Goal: Information Seeking & Learning: Learn about a topic

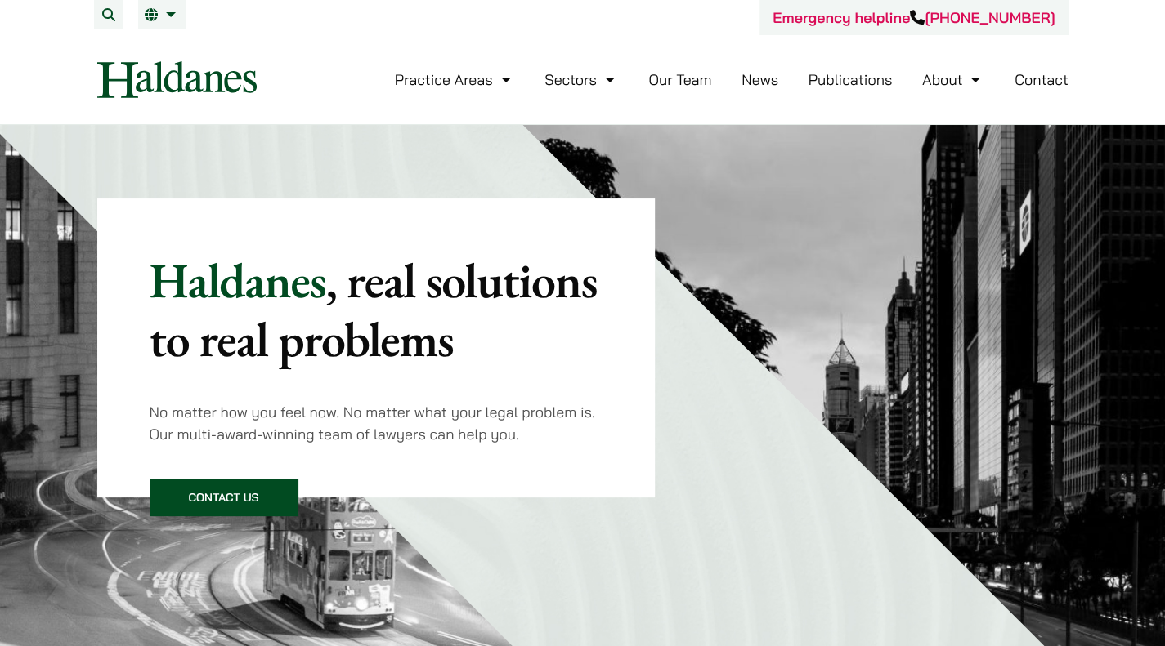
click at [698, 79] on link "Our Team" at bounding box center [679, 79] width 63 height 19
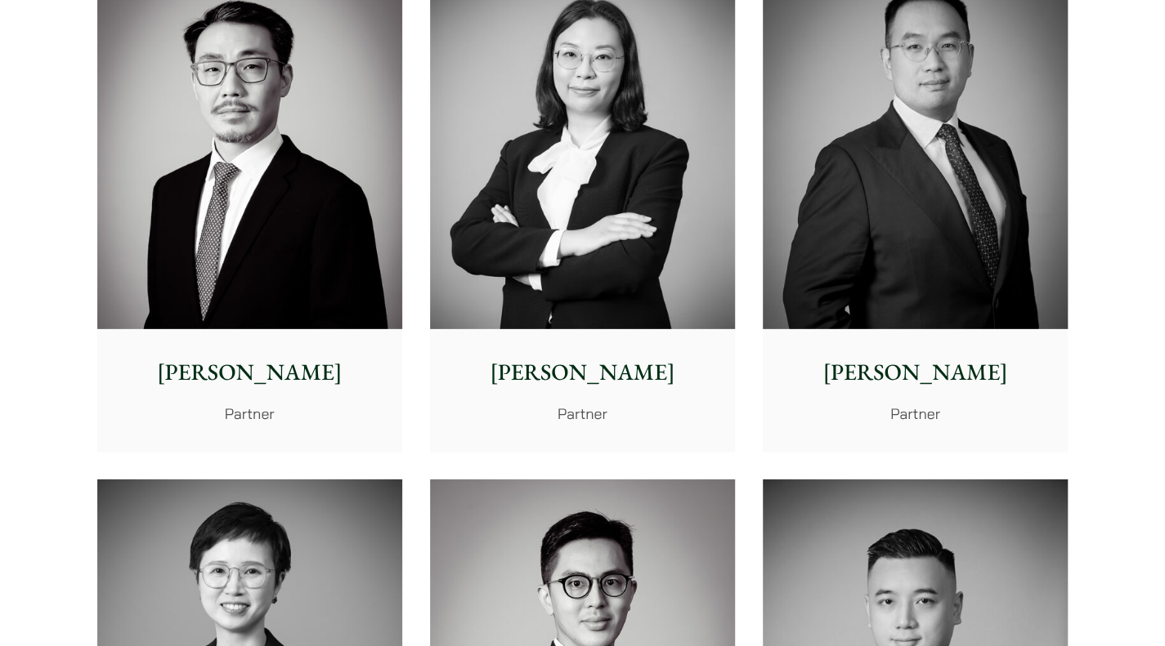
scroll to position [2645, 0]
click at [332, 173] on img at bounding box center [249, 138] width 305 height 382
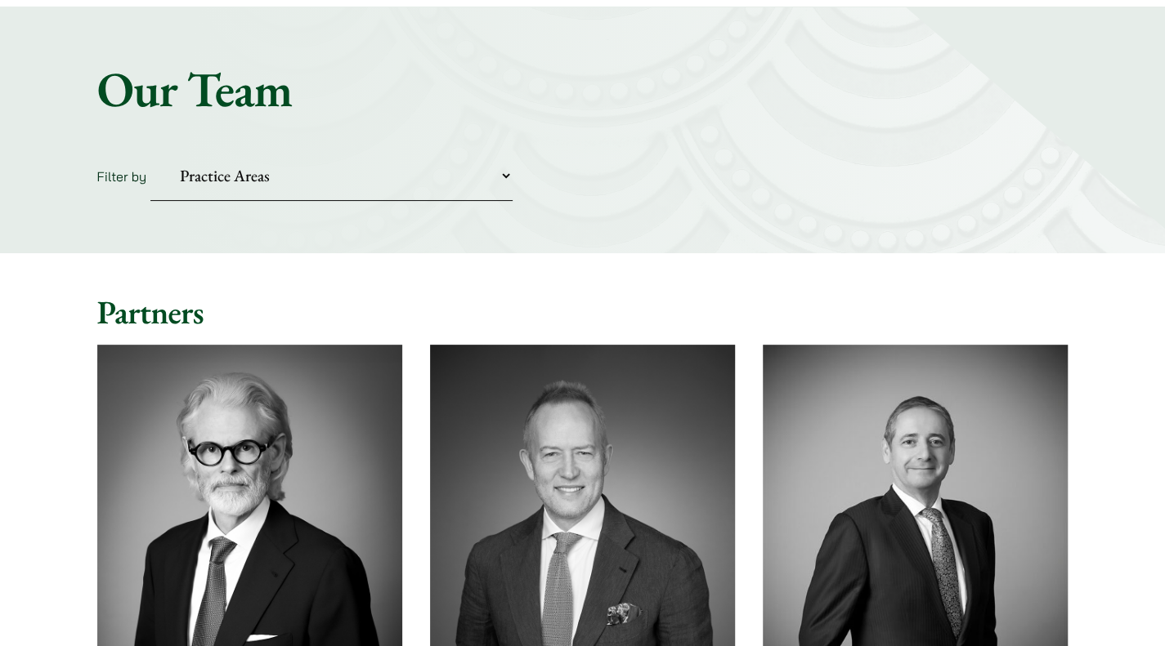
scroll to position [0, 0]
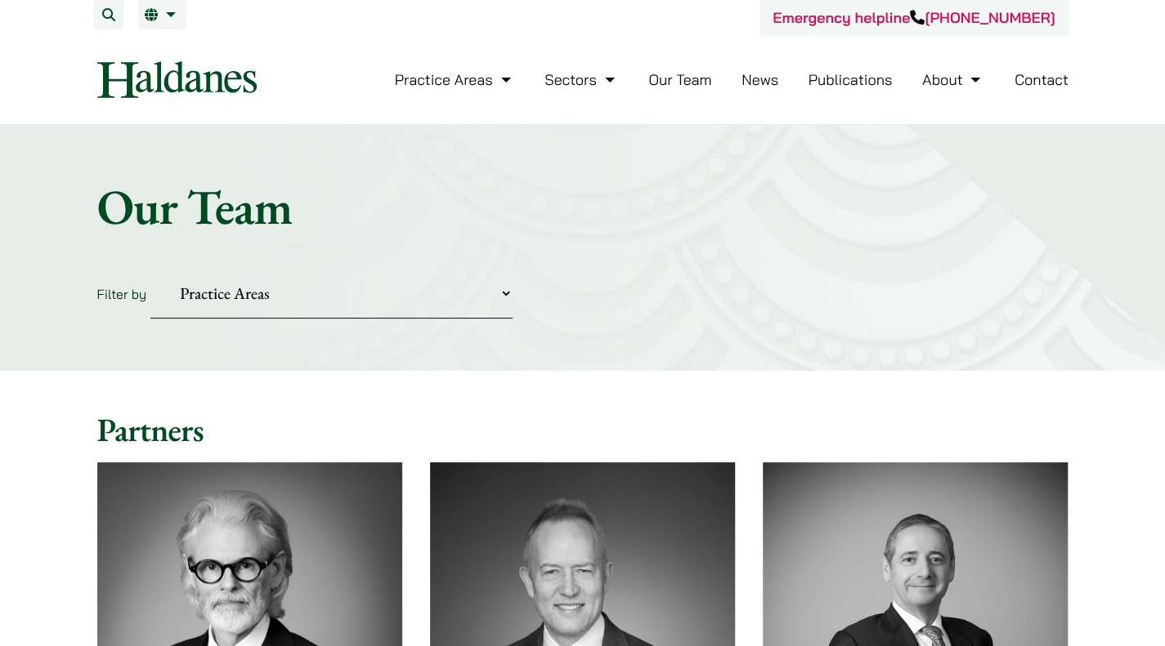
click at [423, 295] on select "Practice Areas Antitrust and Competition Civil Litigation & Dispute Resolution …" at bounding box center [331, 294] width 362 height 50
click at [508, 334] on div "Home » Lawyers Our Team Filter by Practice Areas Antitrust and Competition Civi…" at bounding box center [582, 248] width 1165 height 246
click at [688, 80] on link "Our Team" at bounding box center [679, 79] width 63 height 19
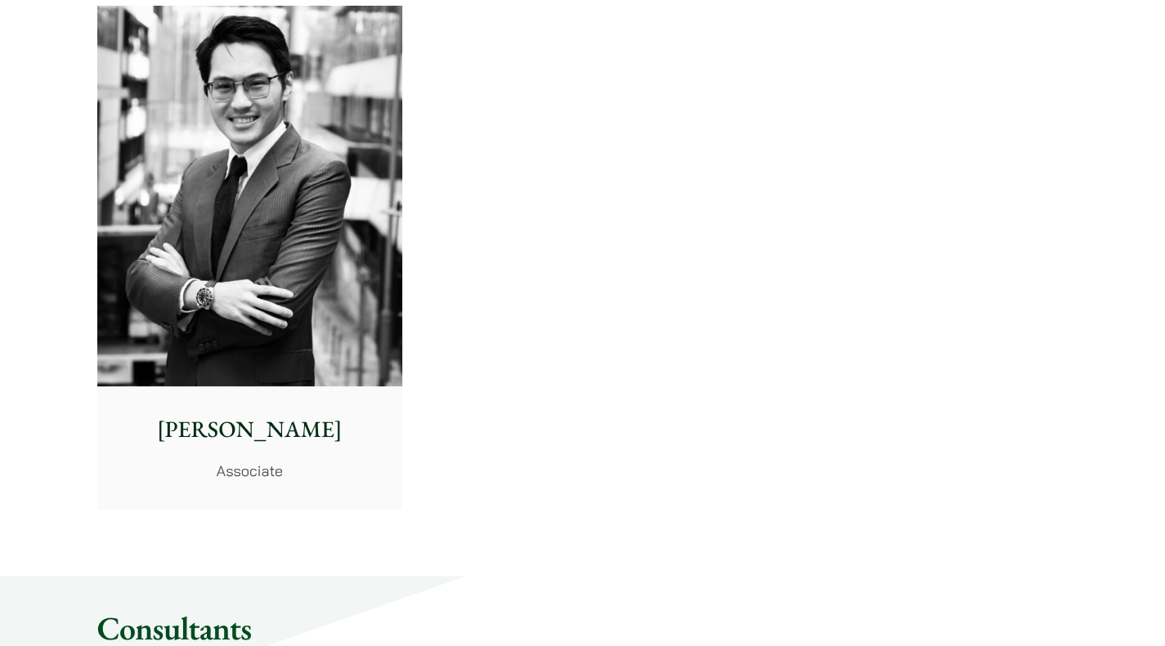
scroll to position [6970, 0]
click at [385, 182] on img at bounding box center [249, 196] width 305 height 382
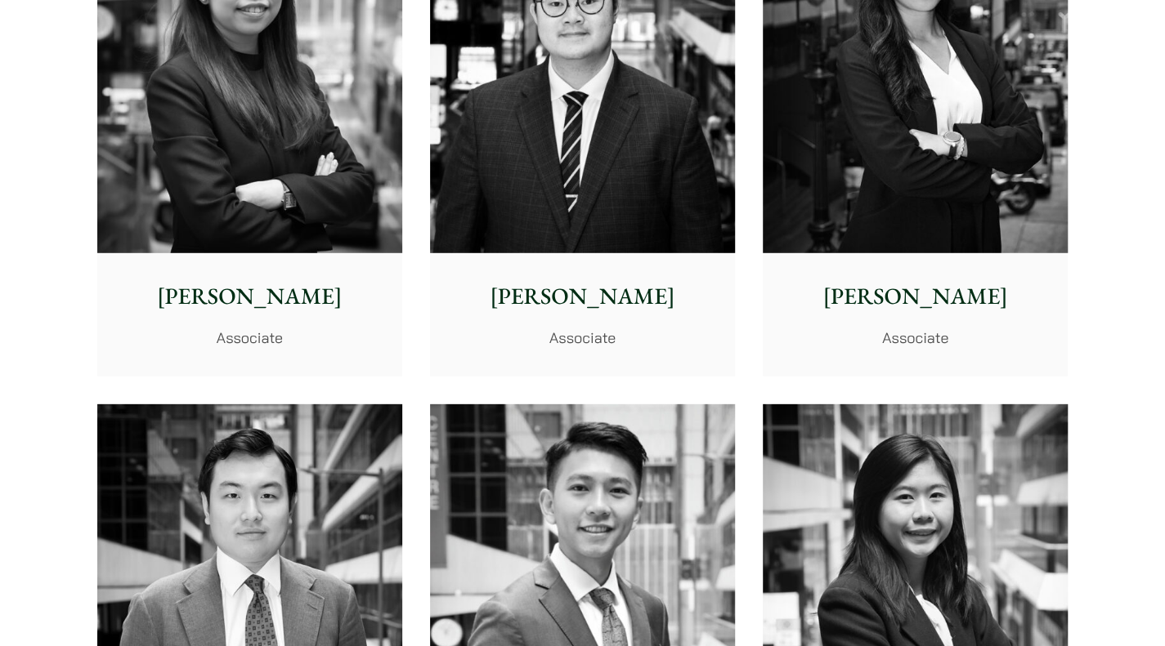
scroll to position [6036, 0]
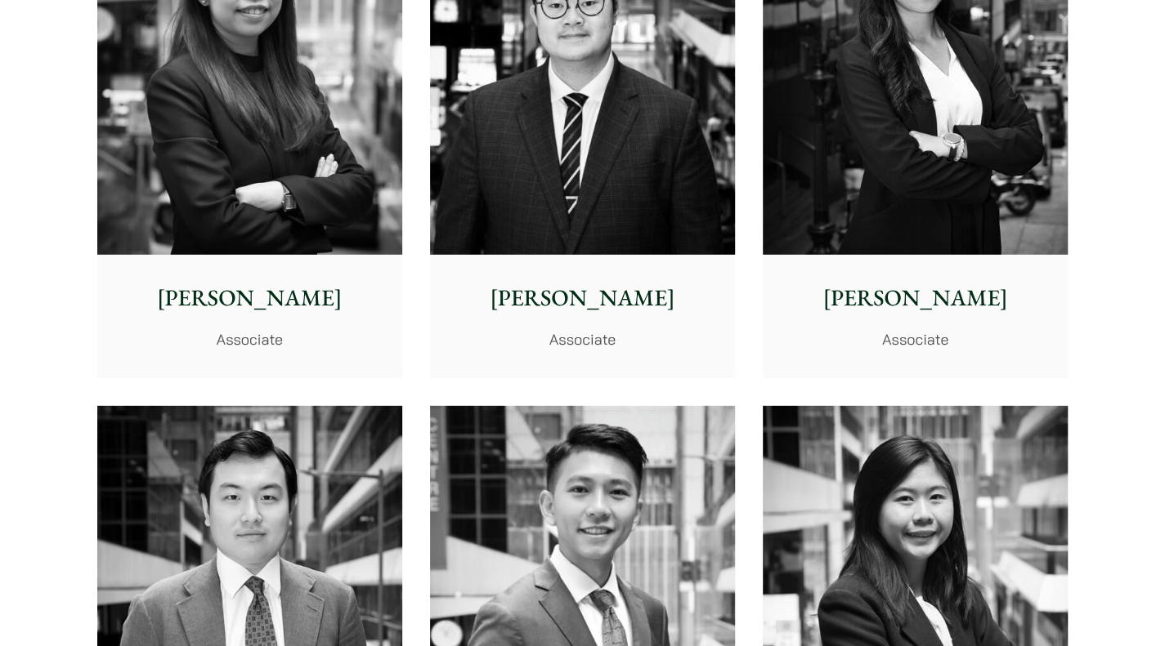
click at [541, 227] on img at bounding box center [582, 65] width 305 height 382
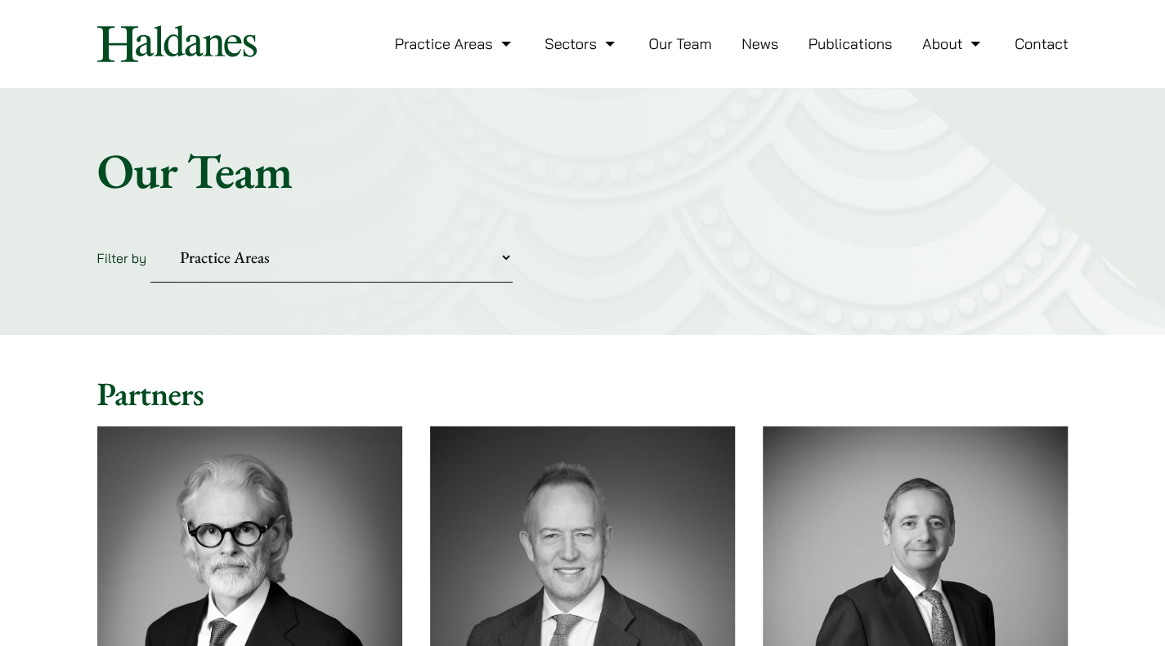
scroll to position [0, 0]
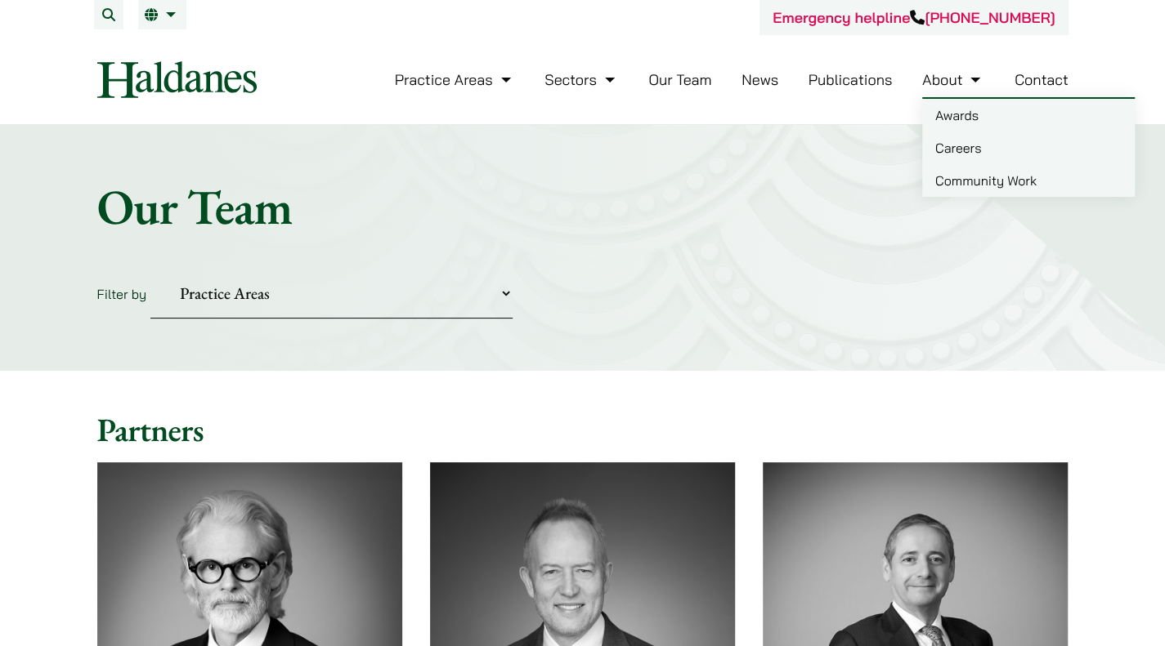
click at [981, 145] on link "Careers" at bounding box center [1028, 148] width 212 height 33
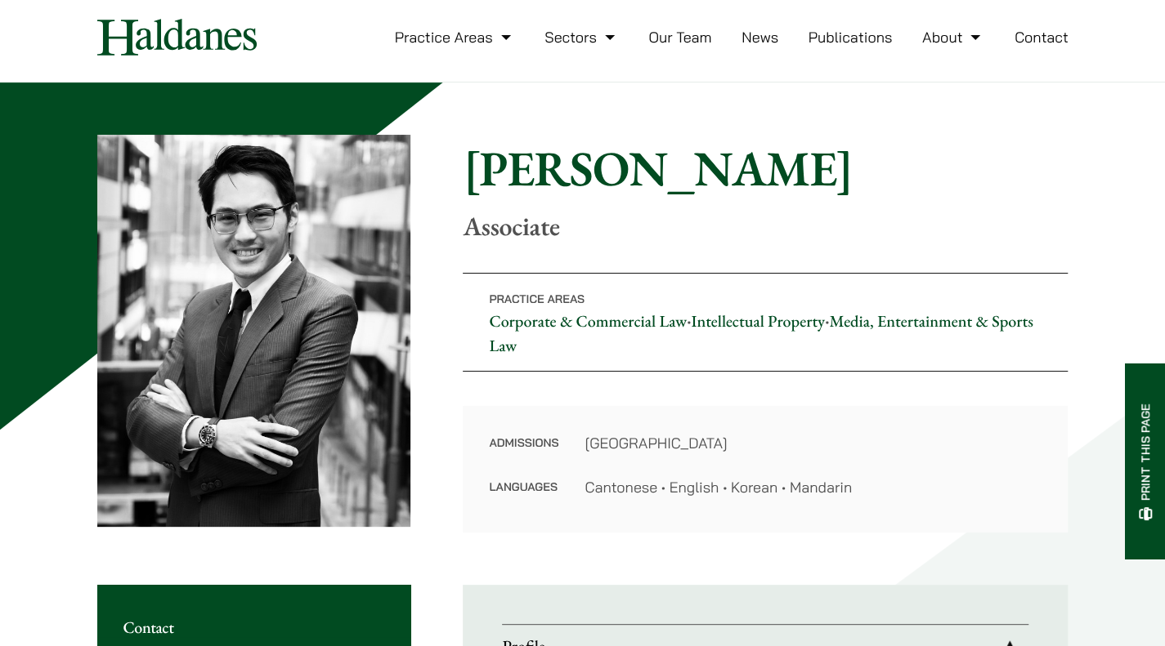
scroll to position [22, 0]
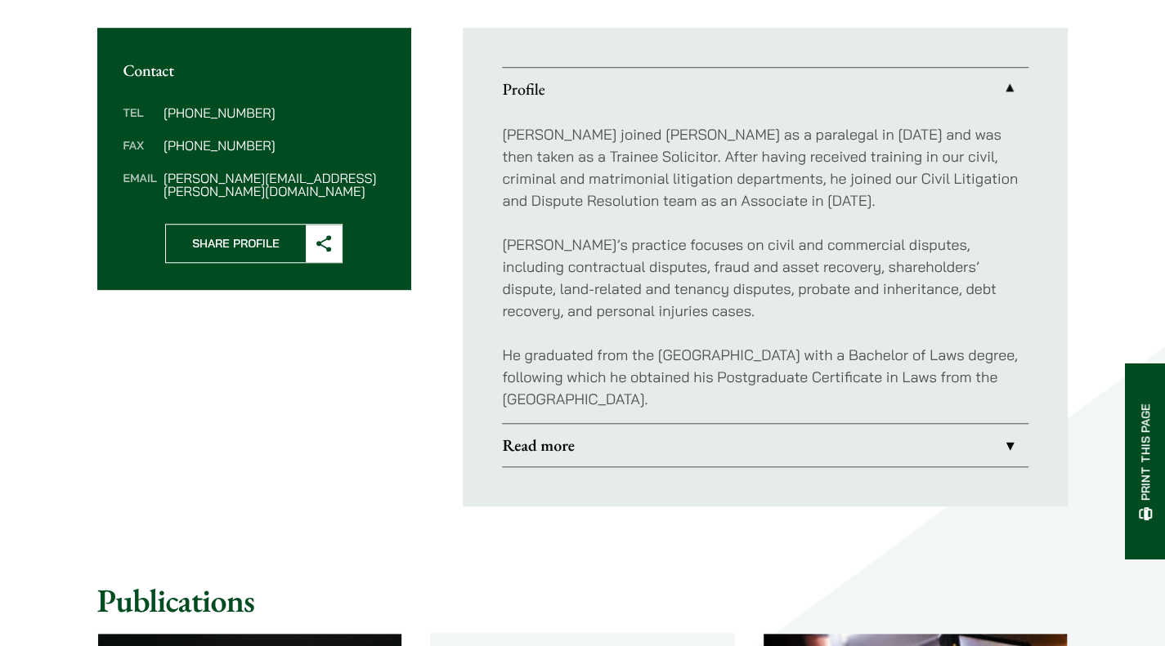
scroll to position [641, 0]
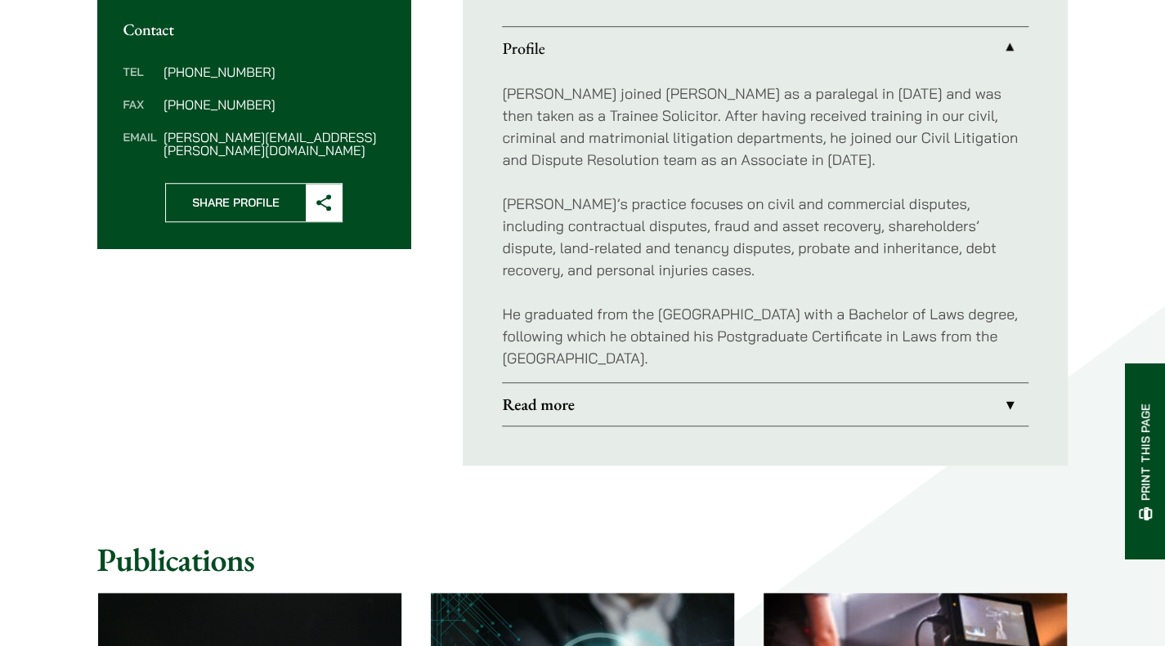
click at [762, 393] on link "Read more" at bounding box center [765, 404] width 526 height 42
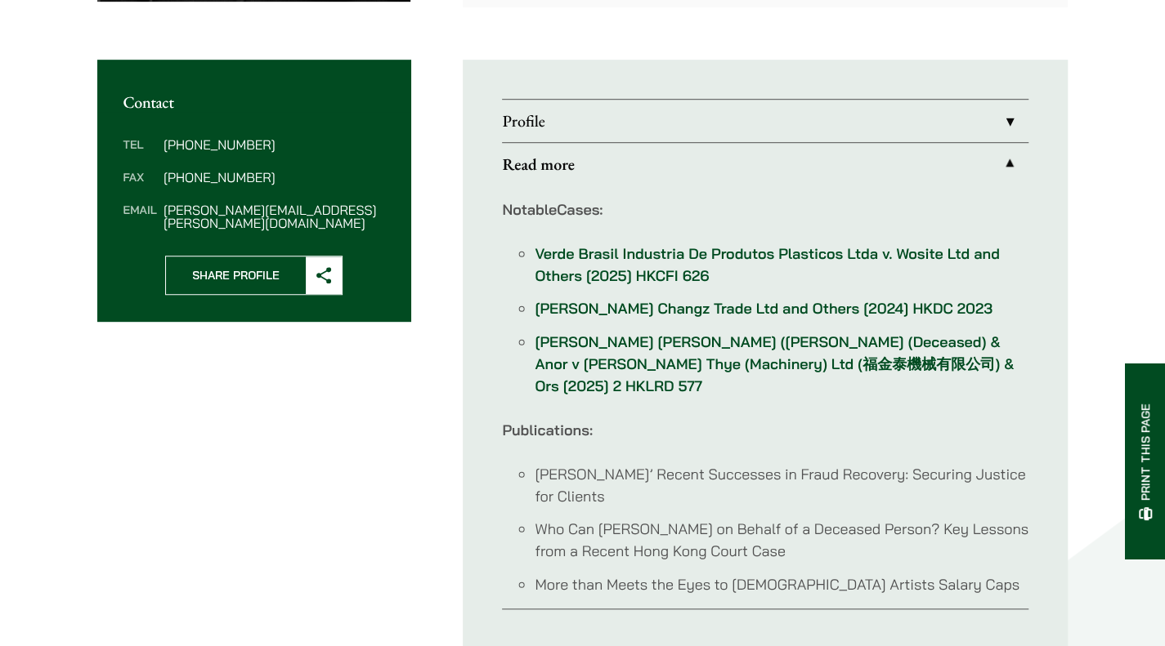
scroll to position [562, 0]
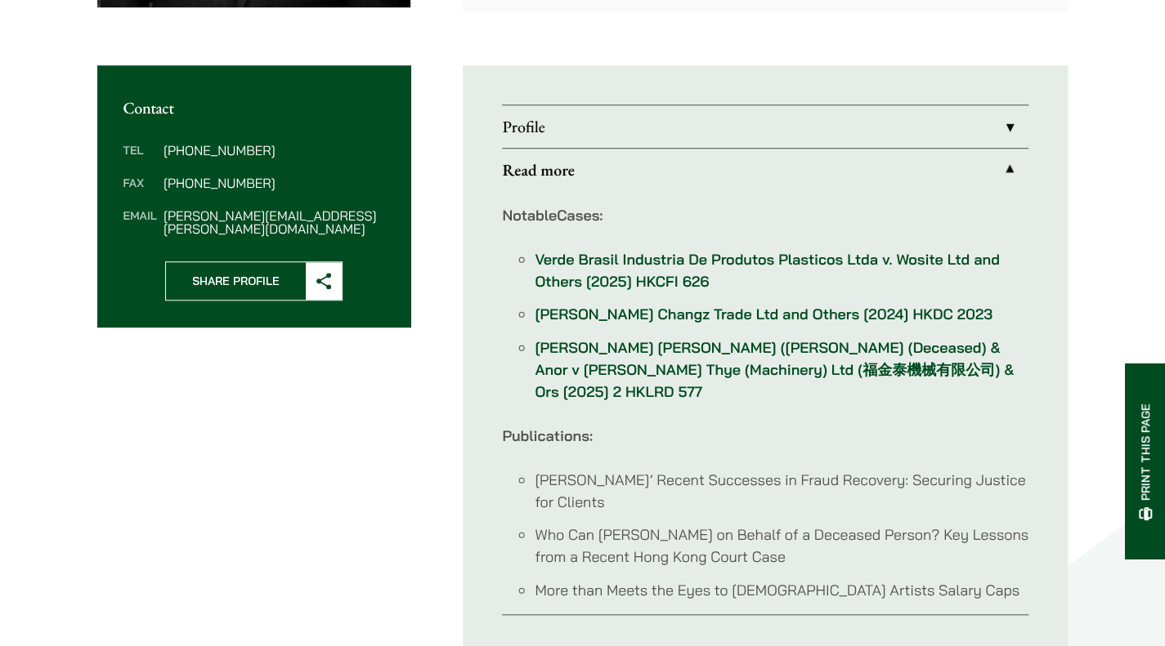
click at [781, 136] on link "Profile" at bounding box center [765, 126] width 526 height 42
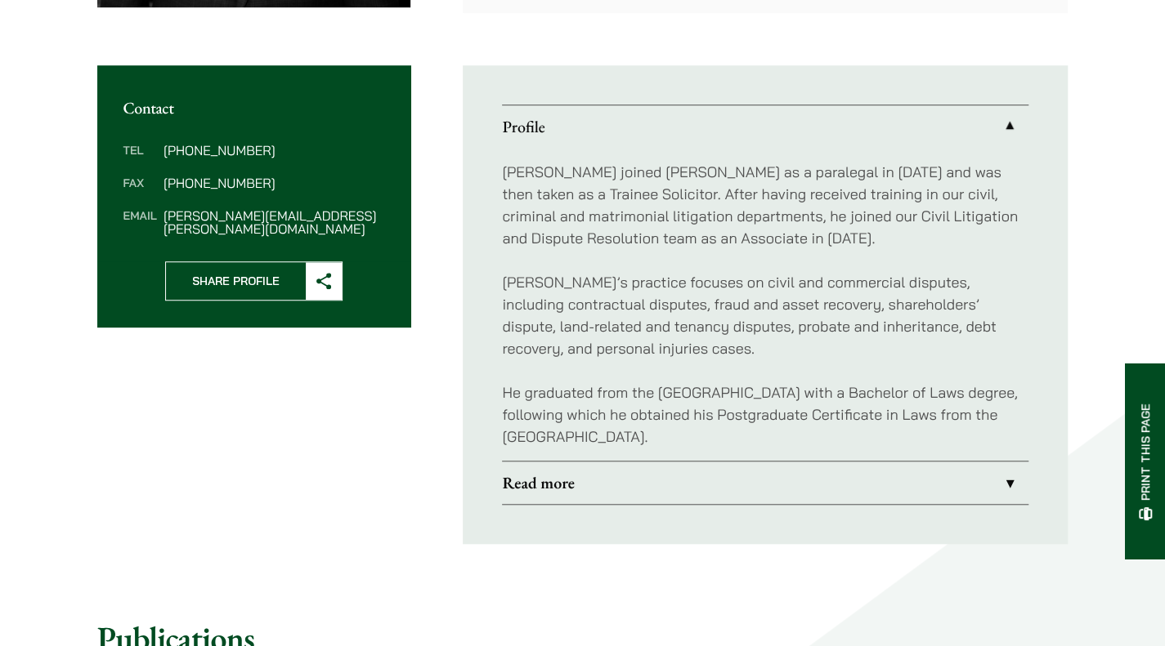
scroll to position [577, 0]
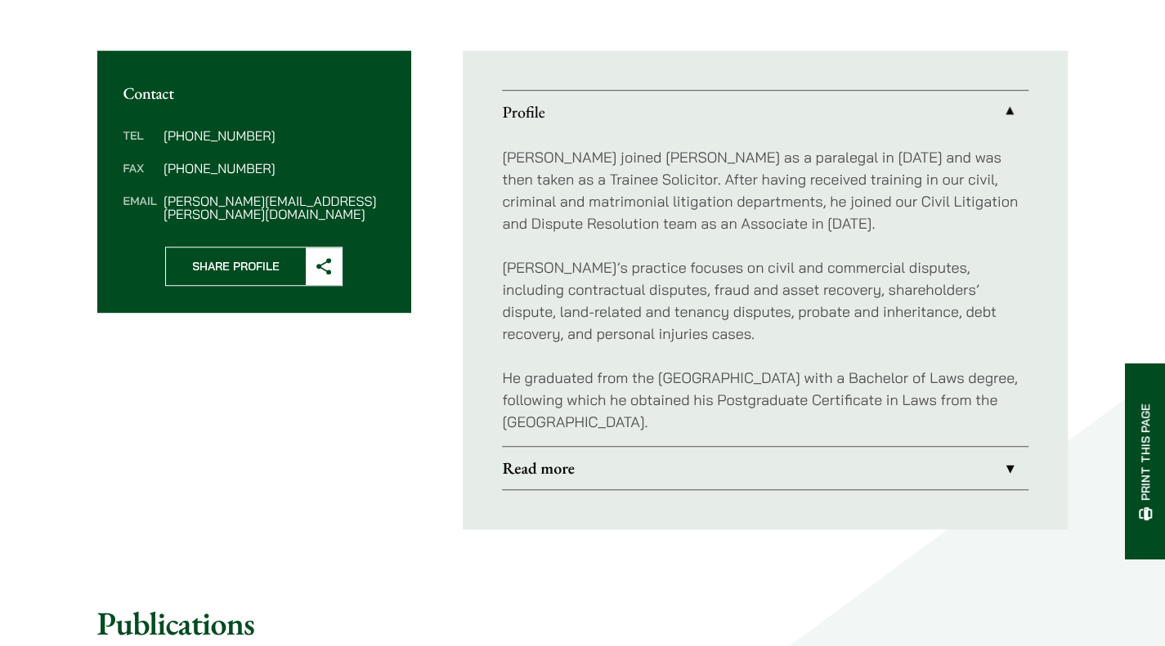
click at [838, 460] on link "Read more" at bounding box center [765, 468] width 526 height 42
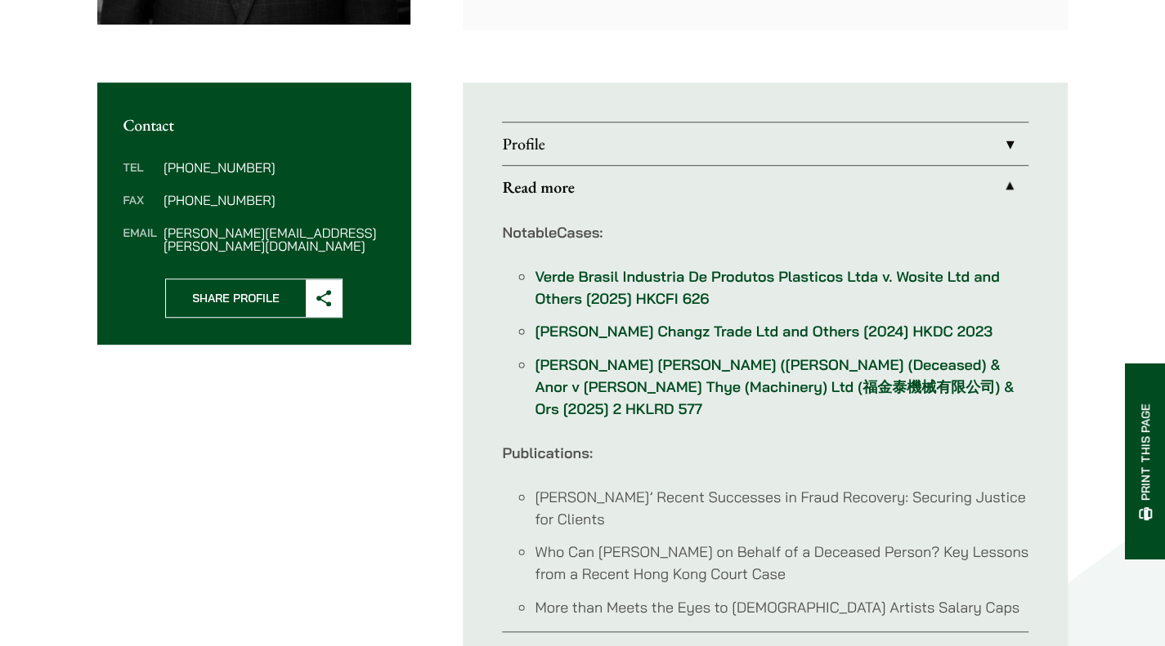
scroll to position [544, 0]
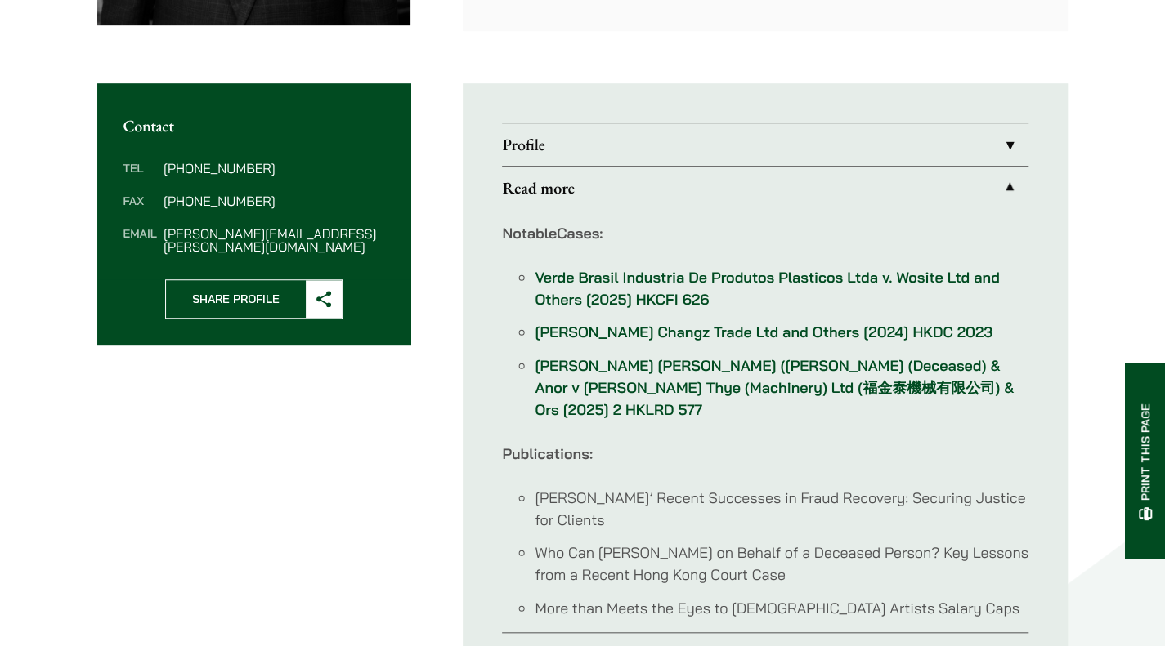
click at [700, 146] on link "Profile" at bounding box center [765, 144] width 526 height 42
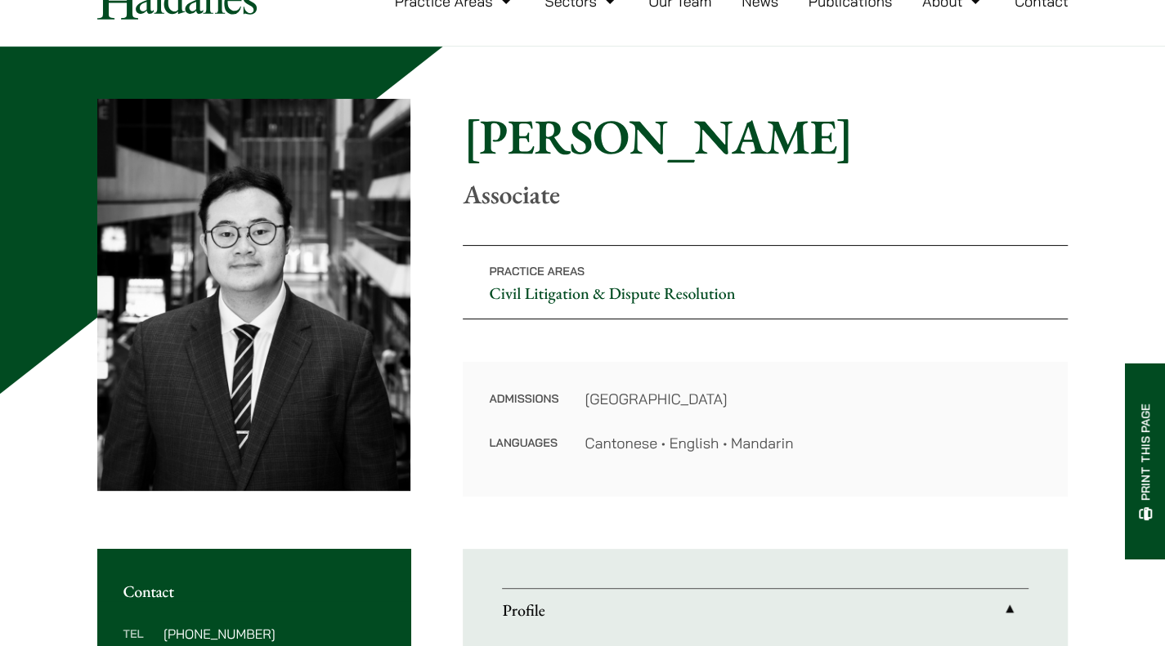
scroll to position [81, 0]
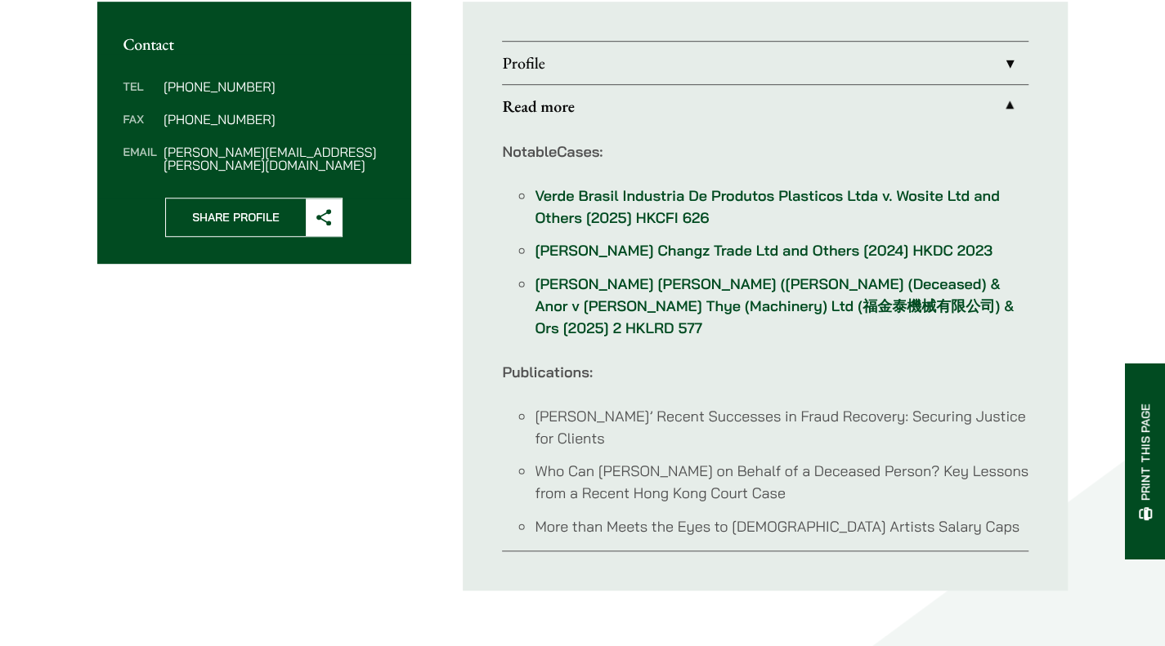
scroll to position [627, 0]
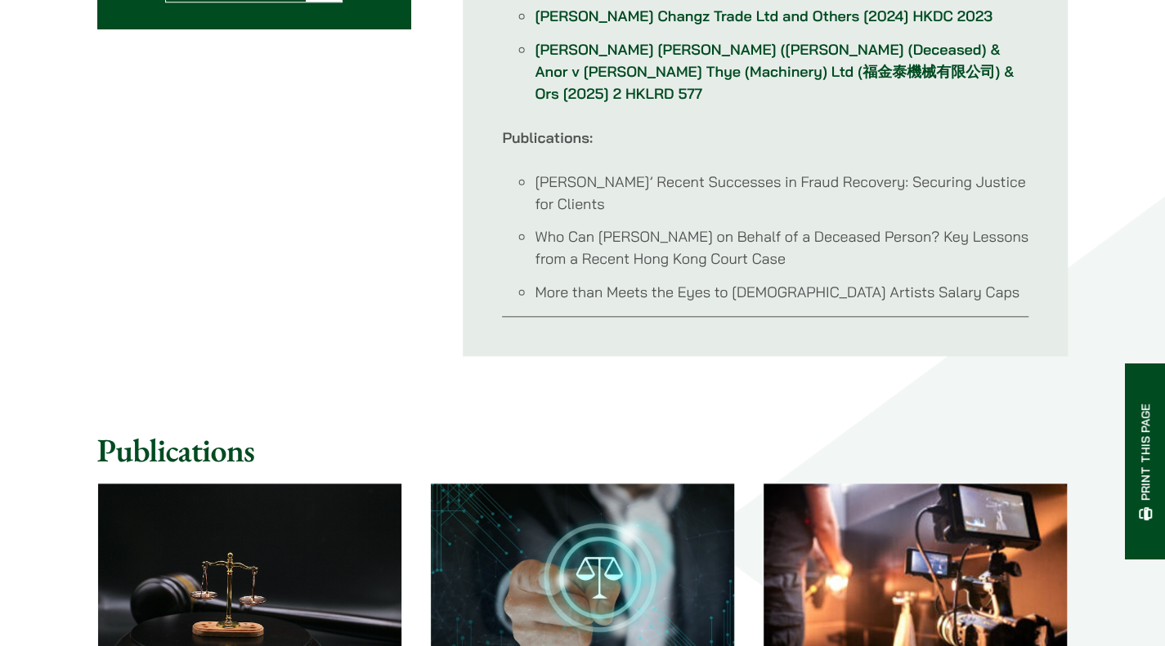
scroll to position [867, 0]
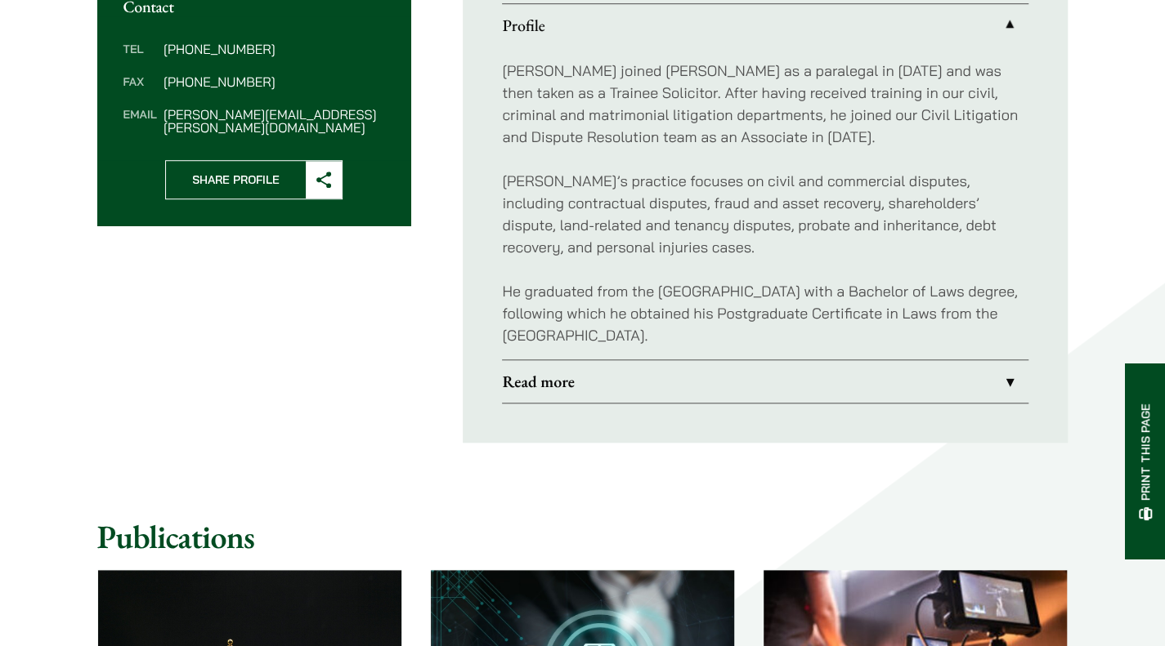
scroll to position [627, 0]
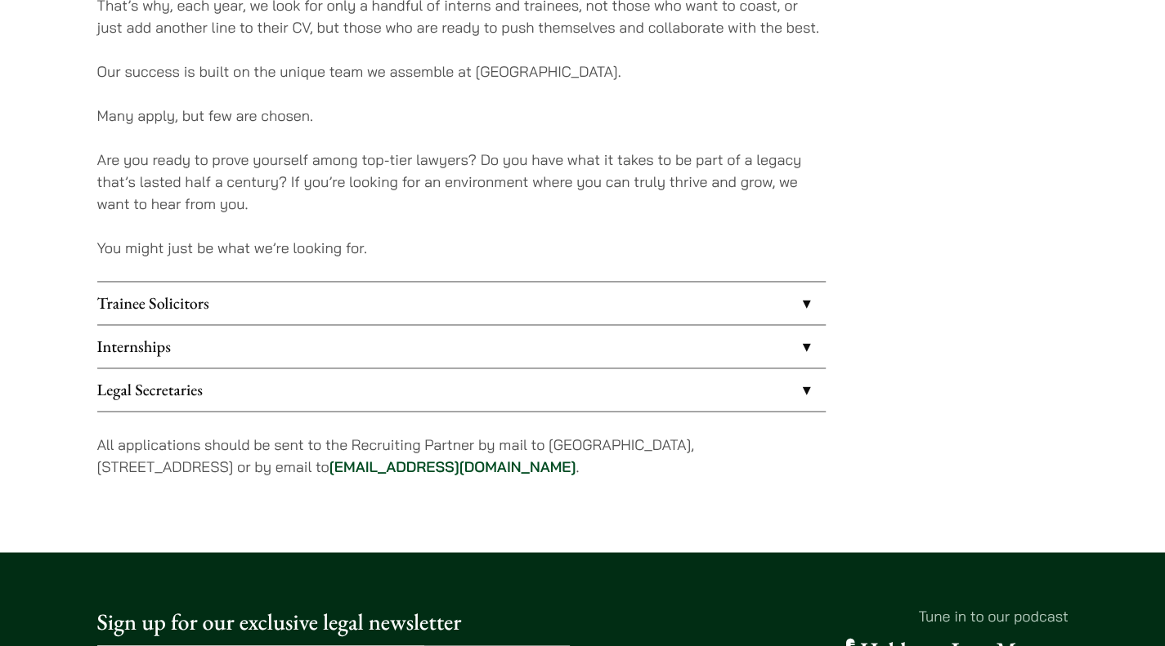
scroll to position [1258, 0]
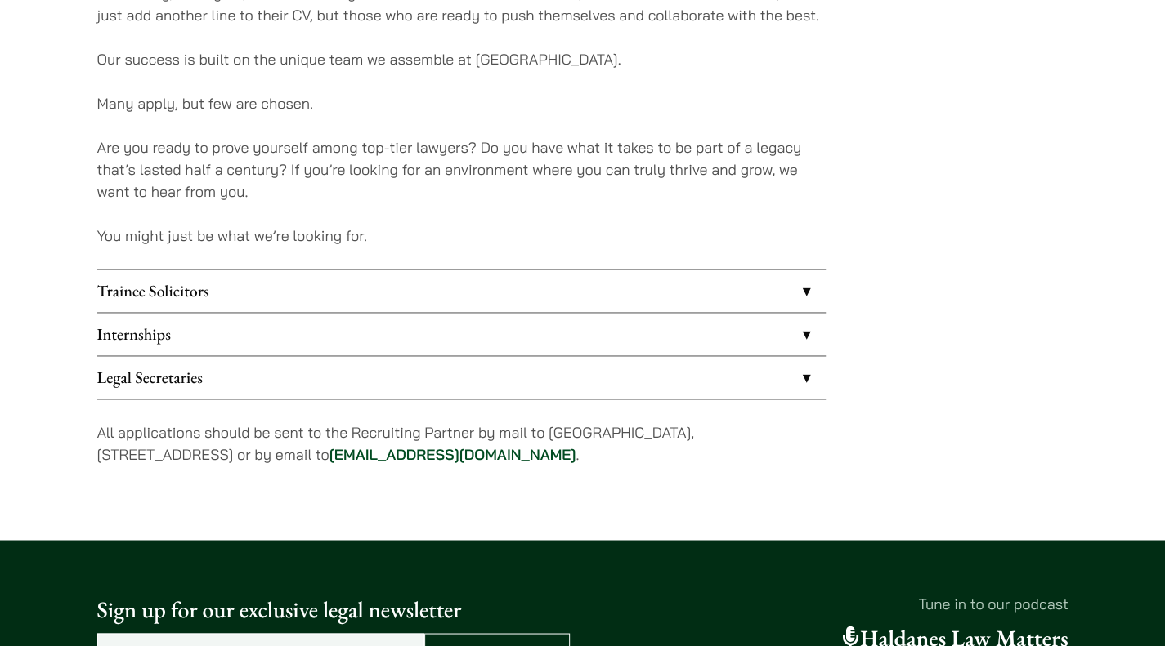
click at [739, 337] on link "Internships" at bounding box center [461, 334] width 728 height 42
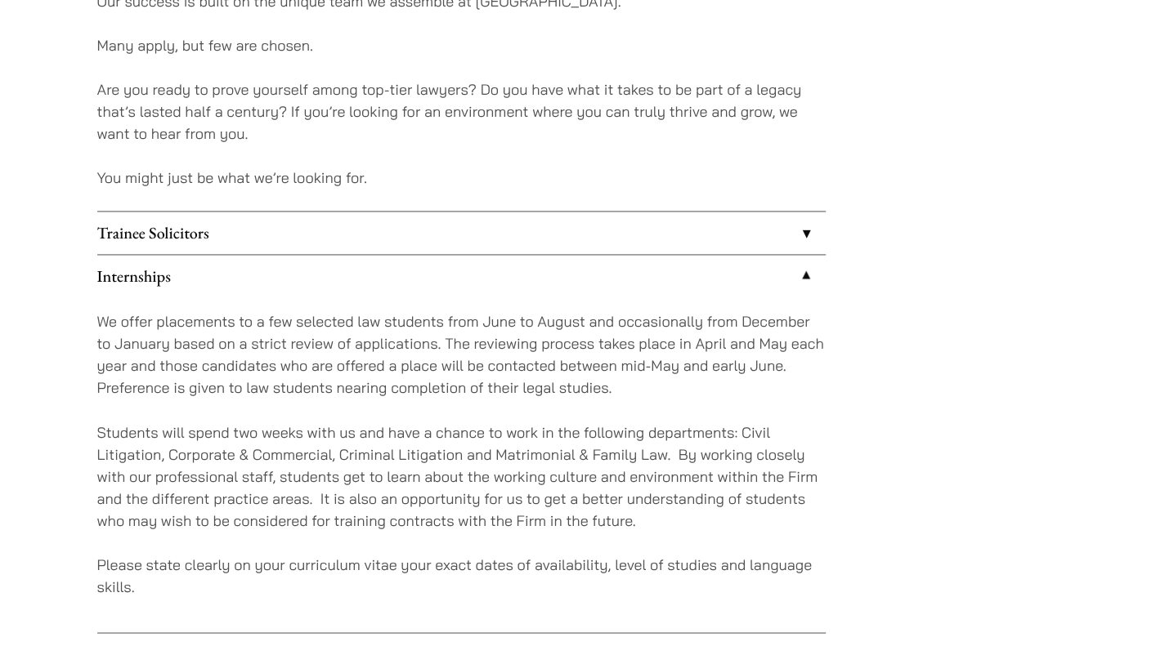
scroll to position [1315, 0]
click at [668, 246] on link "Trainee Solicitors" at bounding box center [461, 233] width 728 height 42
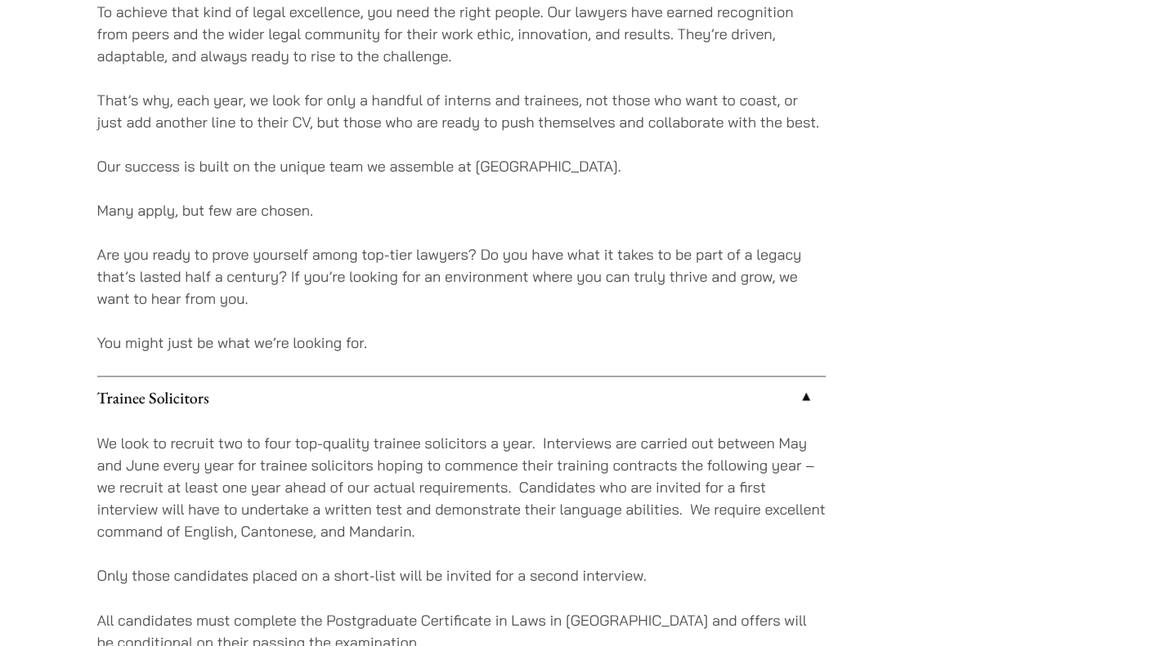
scroll to position [1150, 0]
